Goal: Transaction & Acquisition: Obtain resource

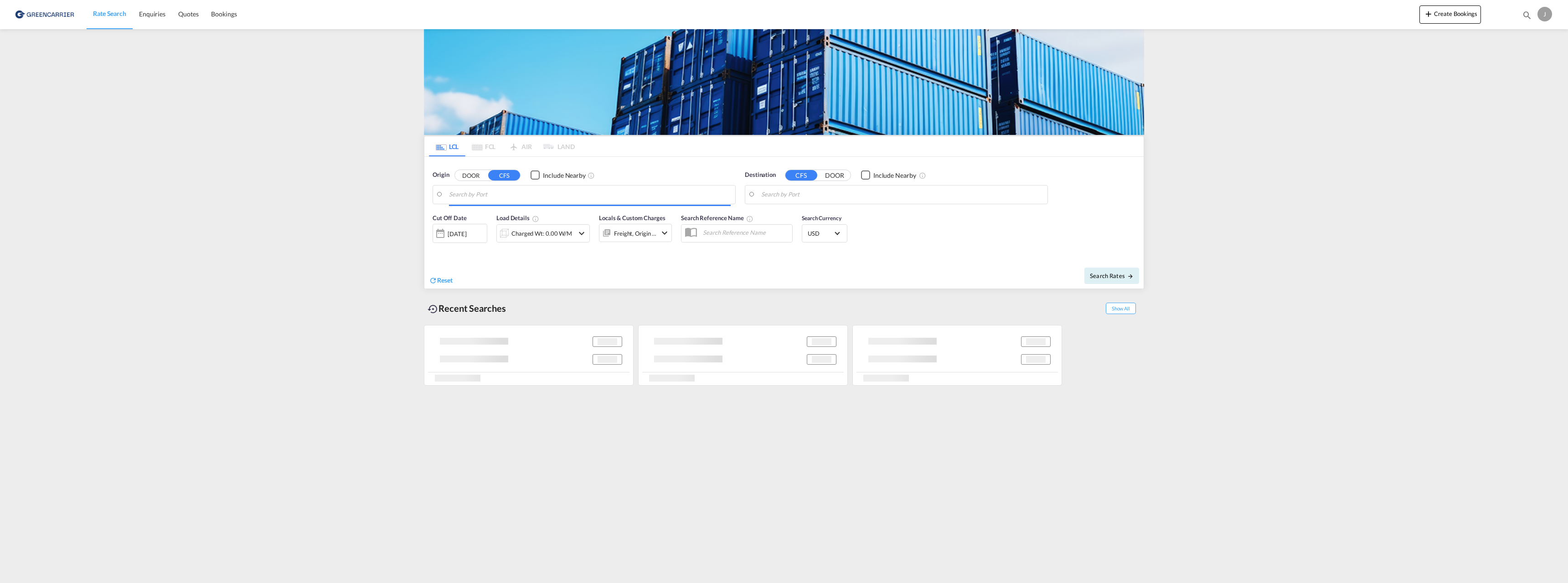
type input "[GEOGRAPHIC_DATA], NOOSL"
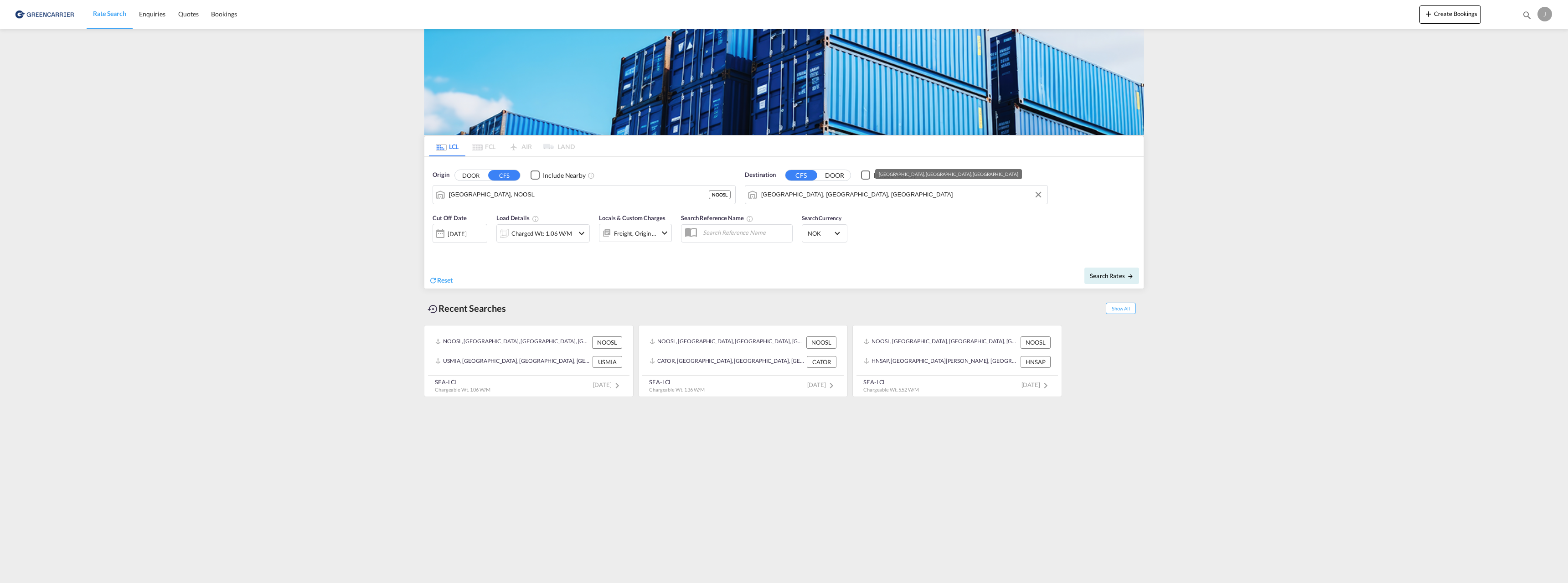
click at [817, 196] on input "[GEOGRAPHIC_DATA], [GEOGRAPHIC_DATA], [GEOGRAPHIC_DATA]" at bounding box center [903, 194] width 282 height 13
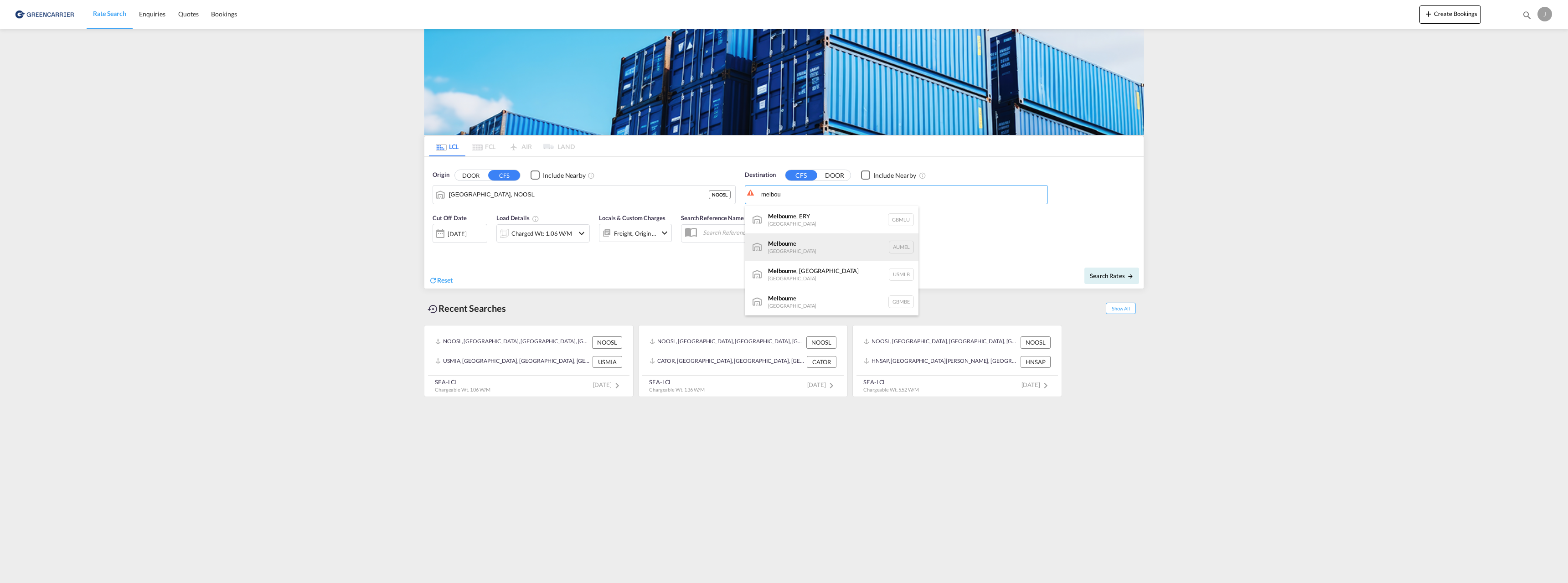
click at [806, 248] on div "Melbou rne [GEOGRAPHIC_DATA] AUMEL" at bounding box center [832, 247] width 173 height 27
type input "[GEOGRAPHIC_DATA], [GEOGRAPHIC_DATA]"
click at [459, 234] on div "[DATE]" at bounding box center [456, 234] width 19 height 8
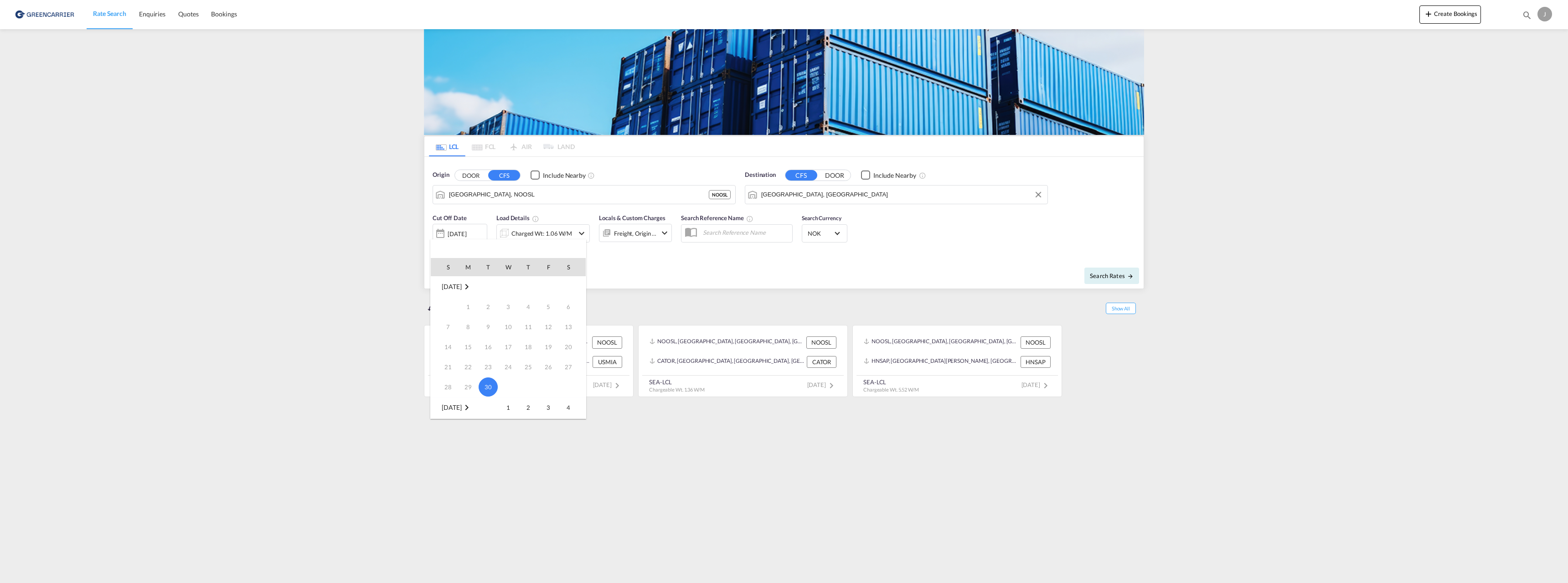
scroll to position [46, 0]
click at [508, 357] on span "1" at bounding box center [508, 362] width 18 height 18
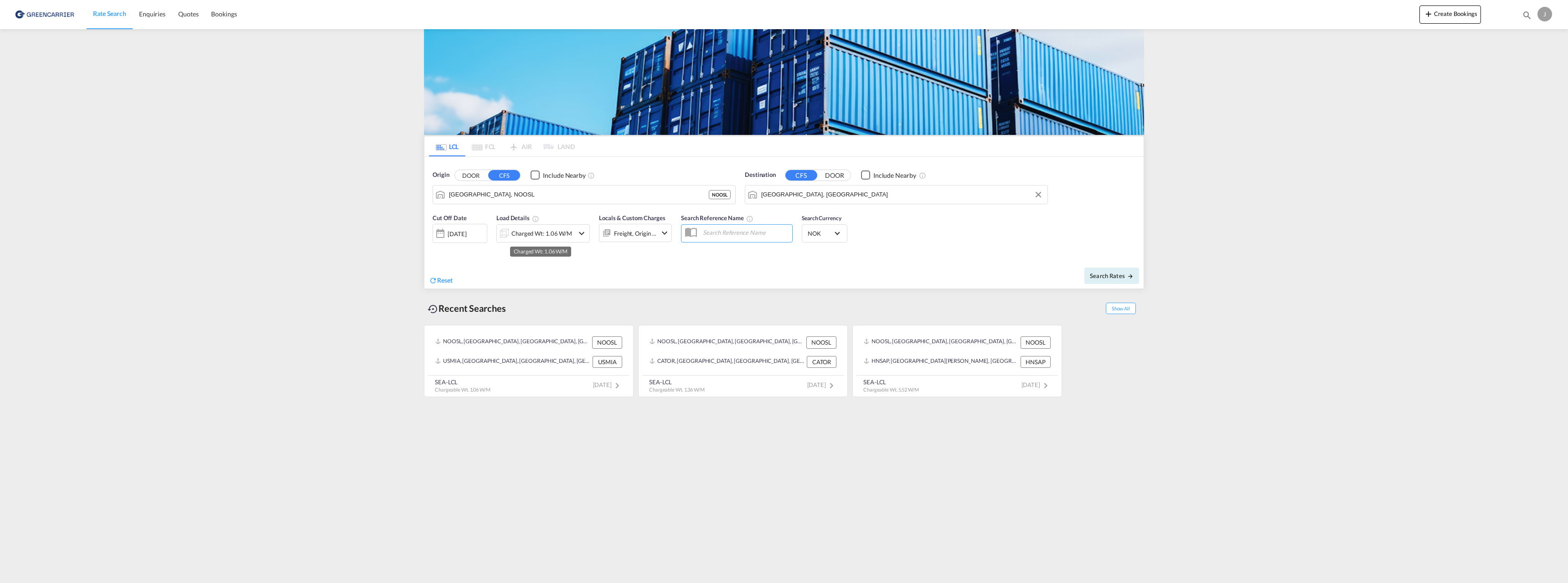
click at [551, 230] on div "Charged Wt: 1.06 W/M" at bounding box center [542, 234] width 61 height 13
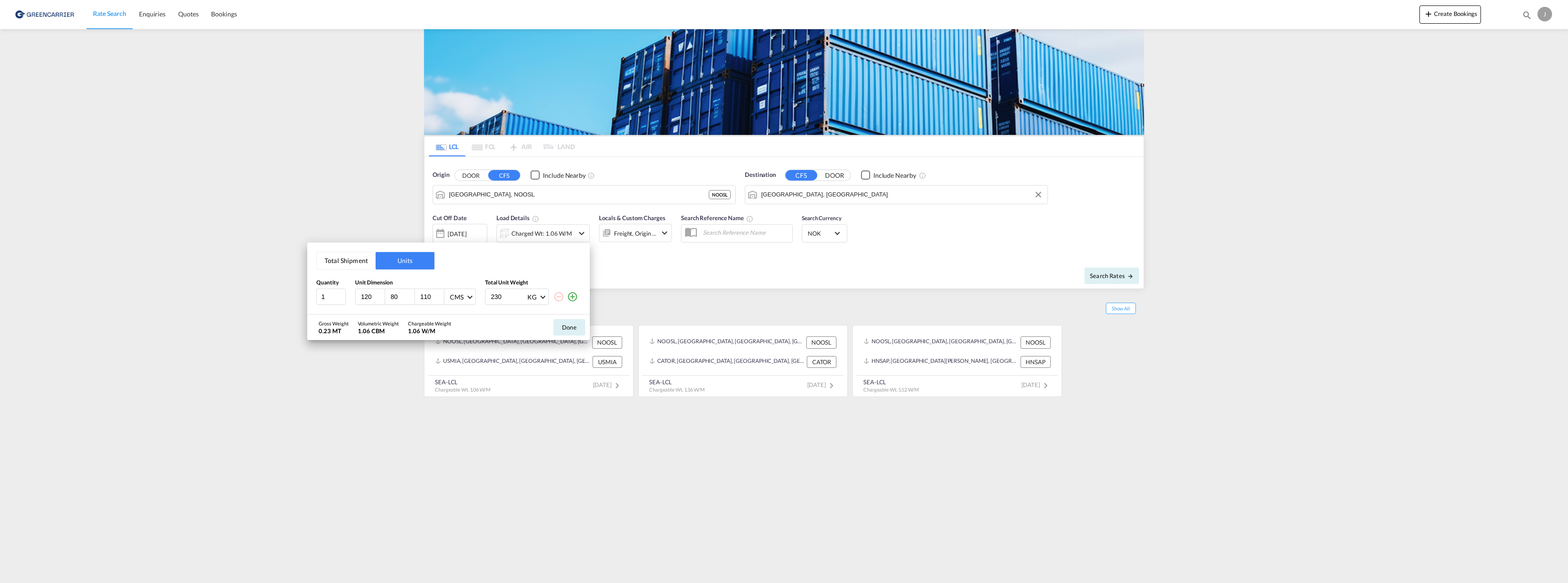
click at [393, 296] on input "80" at bounding box center [401, 296] width 24 height 8
type input "120"
type input "1"
type input "105"
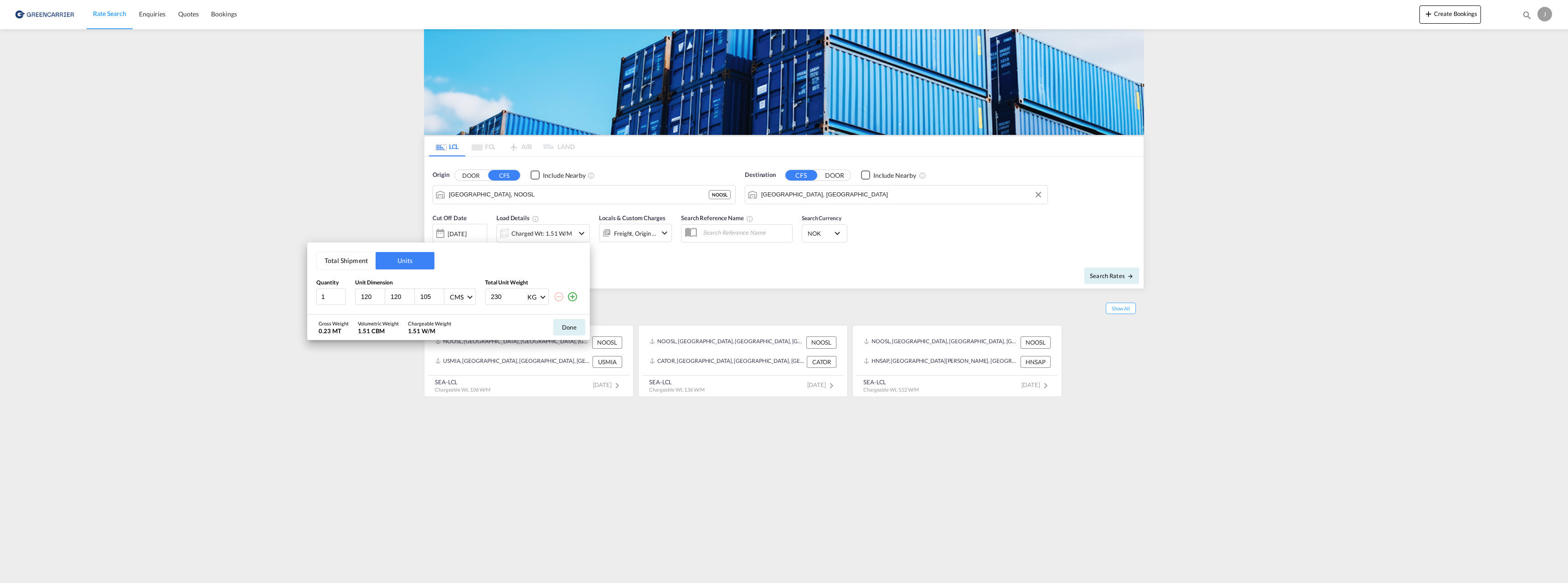
click at [497, 296] on input "230" at bounding box center [508, 296] width 37 height 15
type input "820"
click at [339, 294] on input "2" at bounding box center [330, 296] width 30 height 16
click at [339, 294] on input "3" at bounding box center [330, 296] width 30 height 16
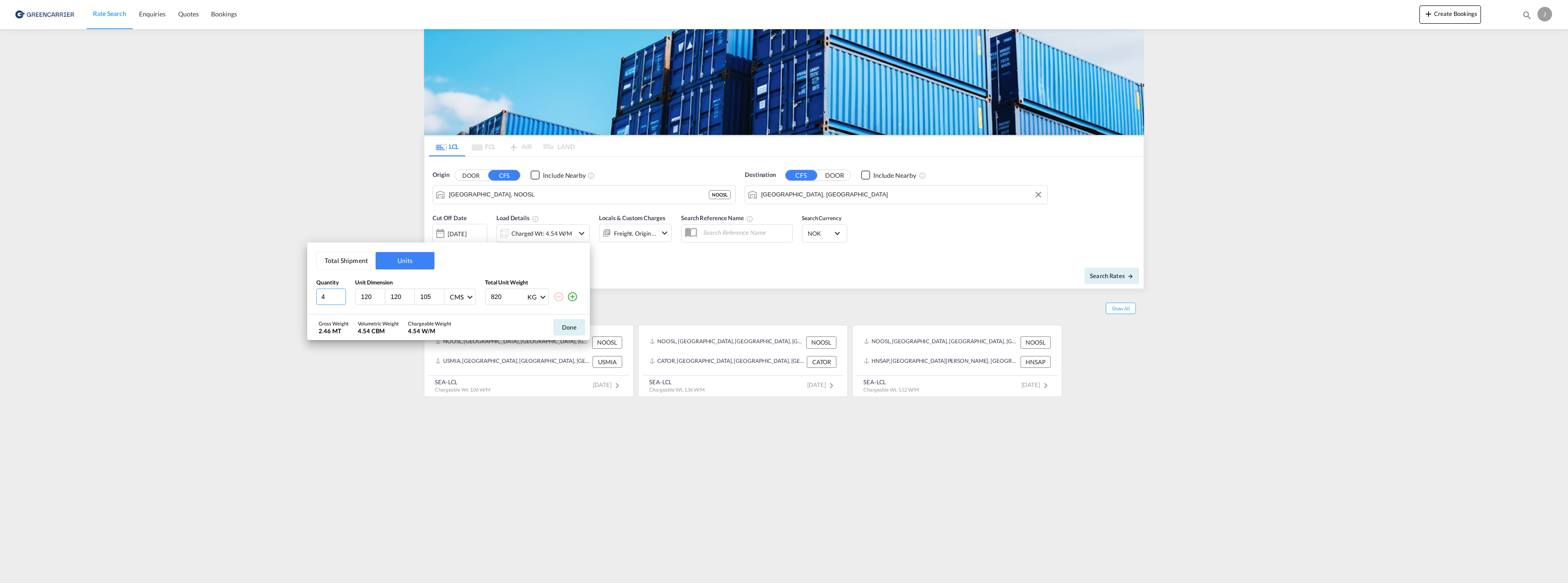
type input "4"
click at [339, 294] on input "4" at bounding box center [330, 296] width 30 height 16
click at [568, 321] on button "Done" at bounding box center [569, 327] width 32 height 16
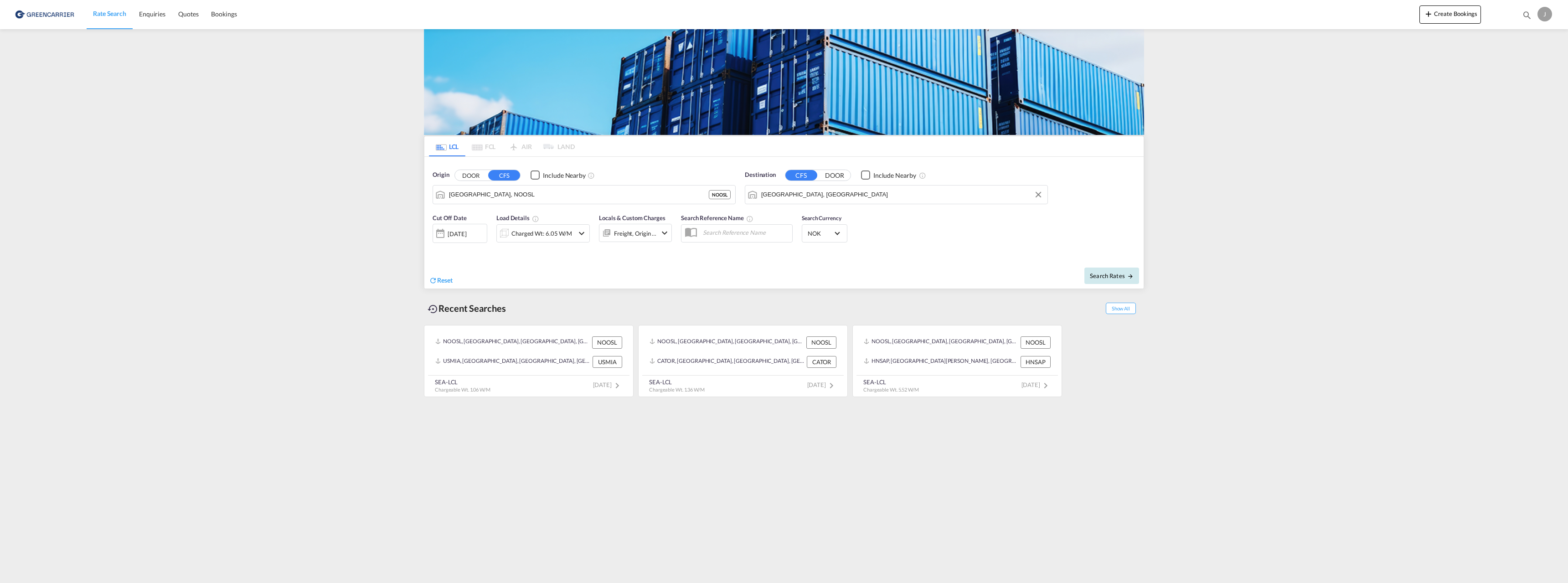
click at [1127, 275] on md-icon "icon-arrow-right" at bounding box center [1130, 276] width 6 height 6
type input "NOOSL to AUMEL / [DATE]"
